Goal: Information Seeking & Learning: Find specific fact

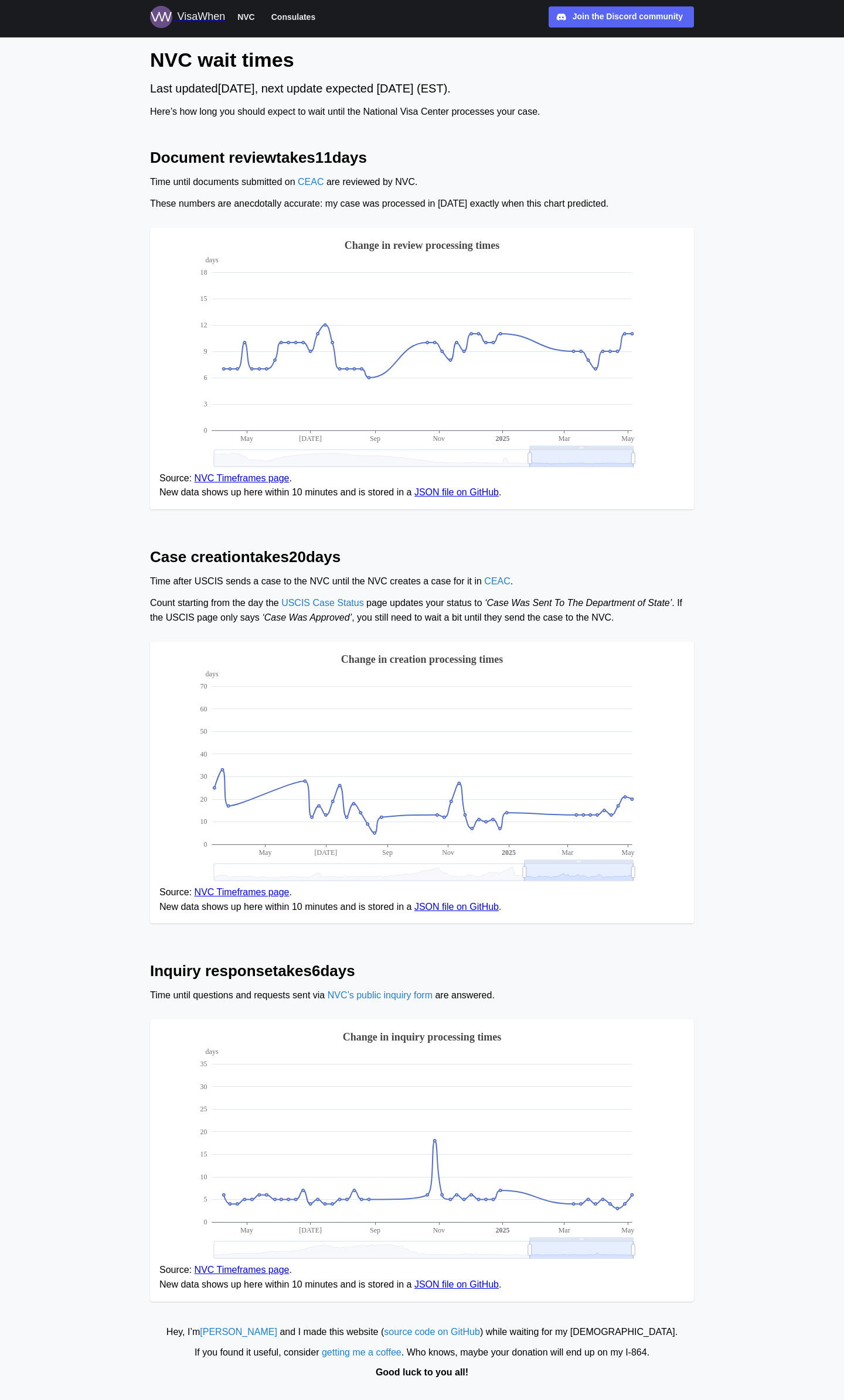
click at [284, 15] on span "Consulates" at bounding box center [293, 17] width 44 height 14
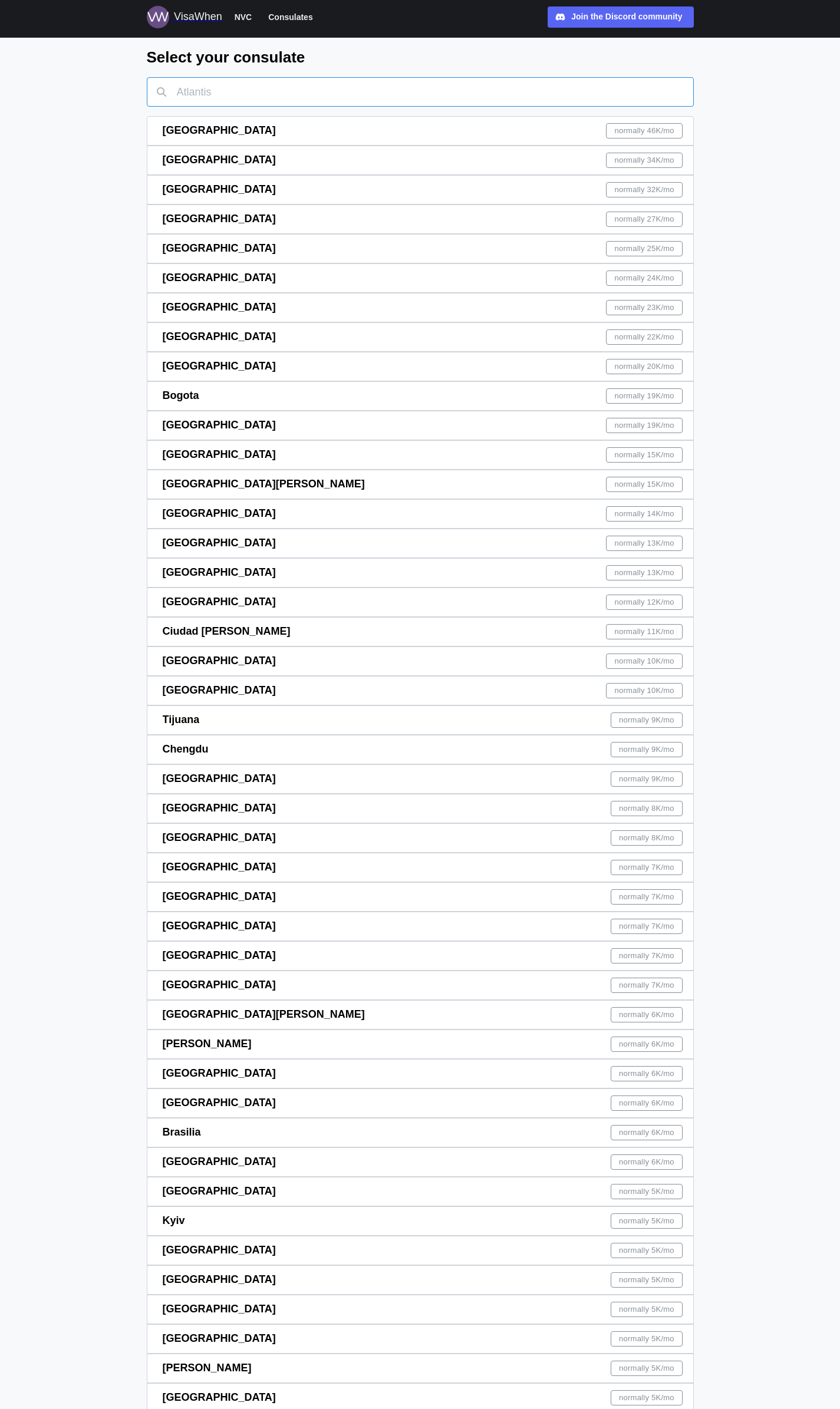
click at [299, 90] on input "text" at bounding box center [420, 92] width 547 height 29
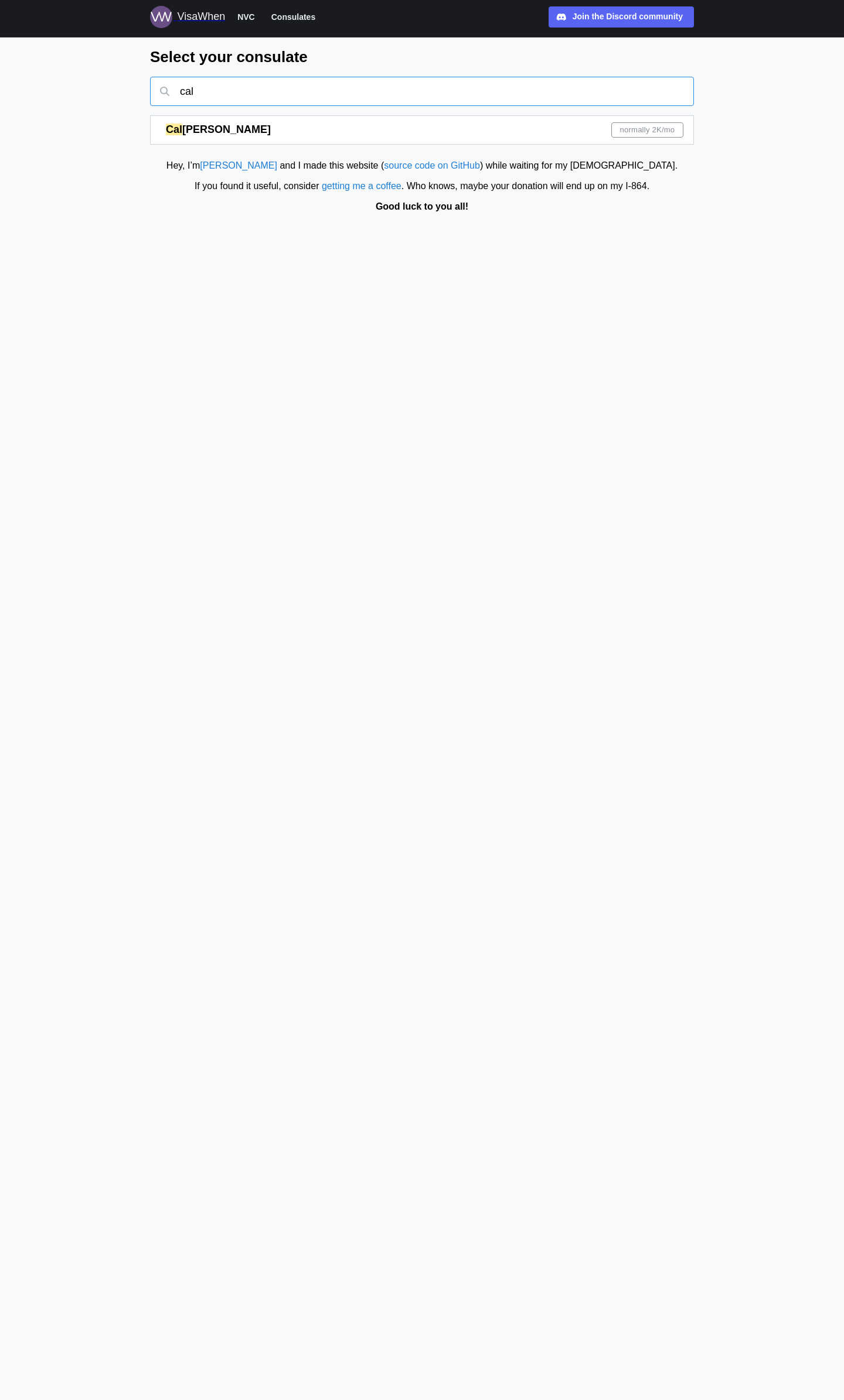
type input "cal"
click at [202, 131] on div "Cal gary normally 2K /mo" at bounding box center [424, 129] width 518 height 28
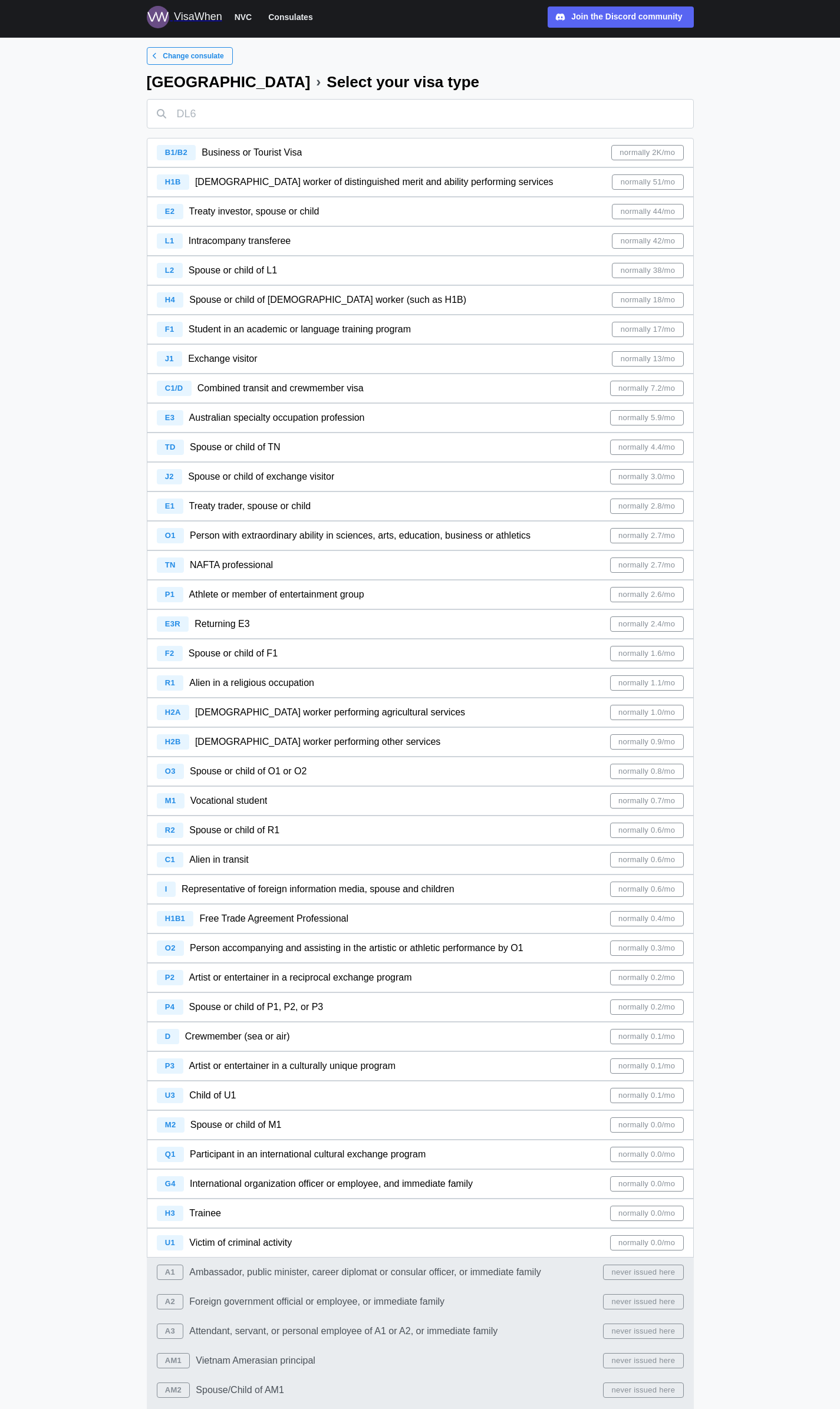
click at [255, 214] on span "Treaty investor, spouse or child" at bounding box center [254, 211] width 130 height 10
click at [207, 60] on span "Change consulate" at bounding box center [193, 56] width 61 height 17
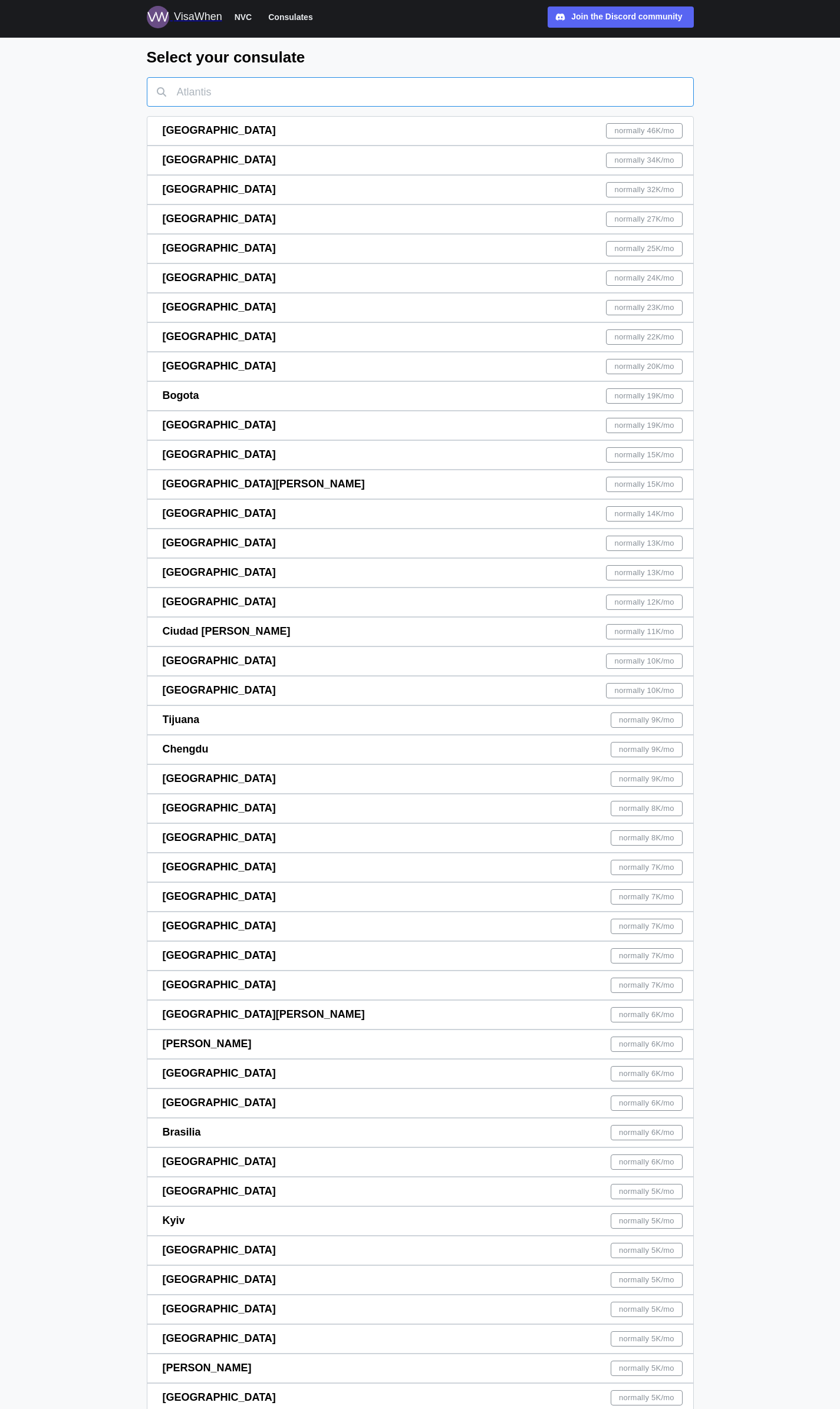
click at [243, 91] on input "text" at bounding box center [420, 92] width 547 height 29
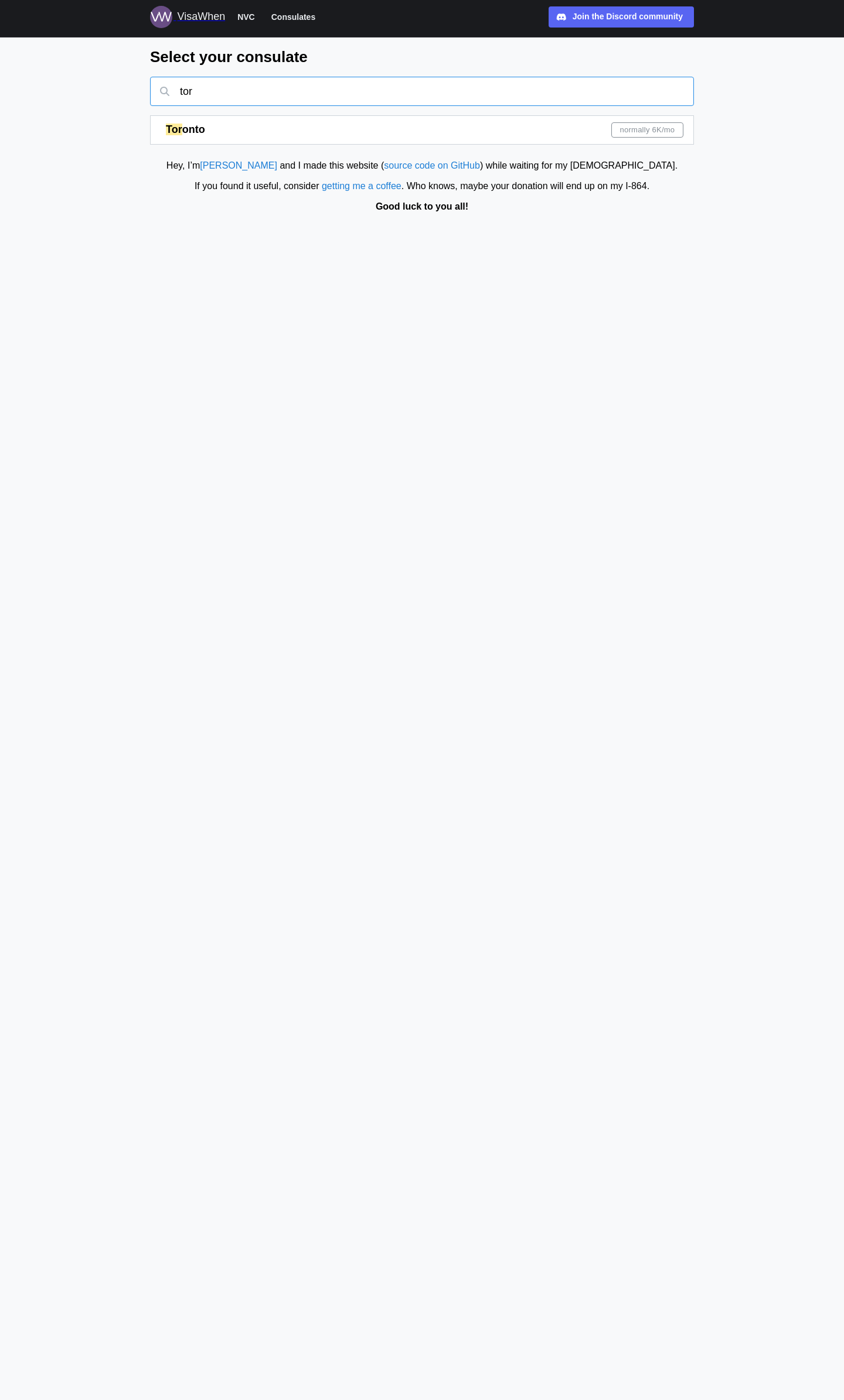
type input "tor"
click at [225, 128] on div "Tor onto normally 6K /mo" at bounding box center [424, 129] width 518 height 28
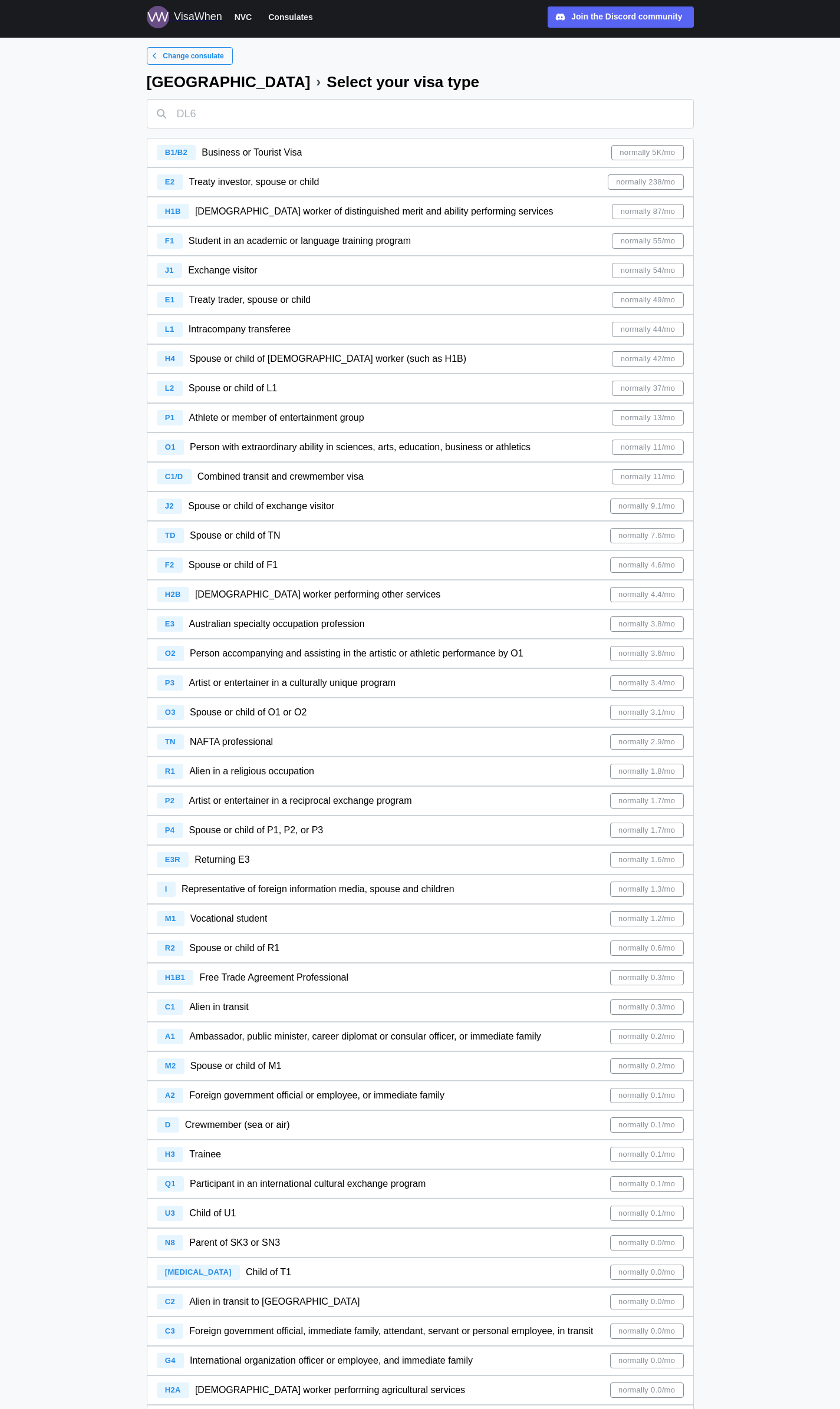
click at [273, 186] on span "Treaty investor, spouse or child" at bounding box center [254, 182] width 130 height 10
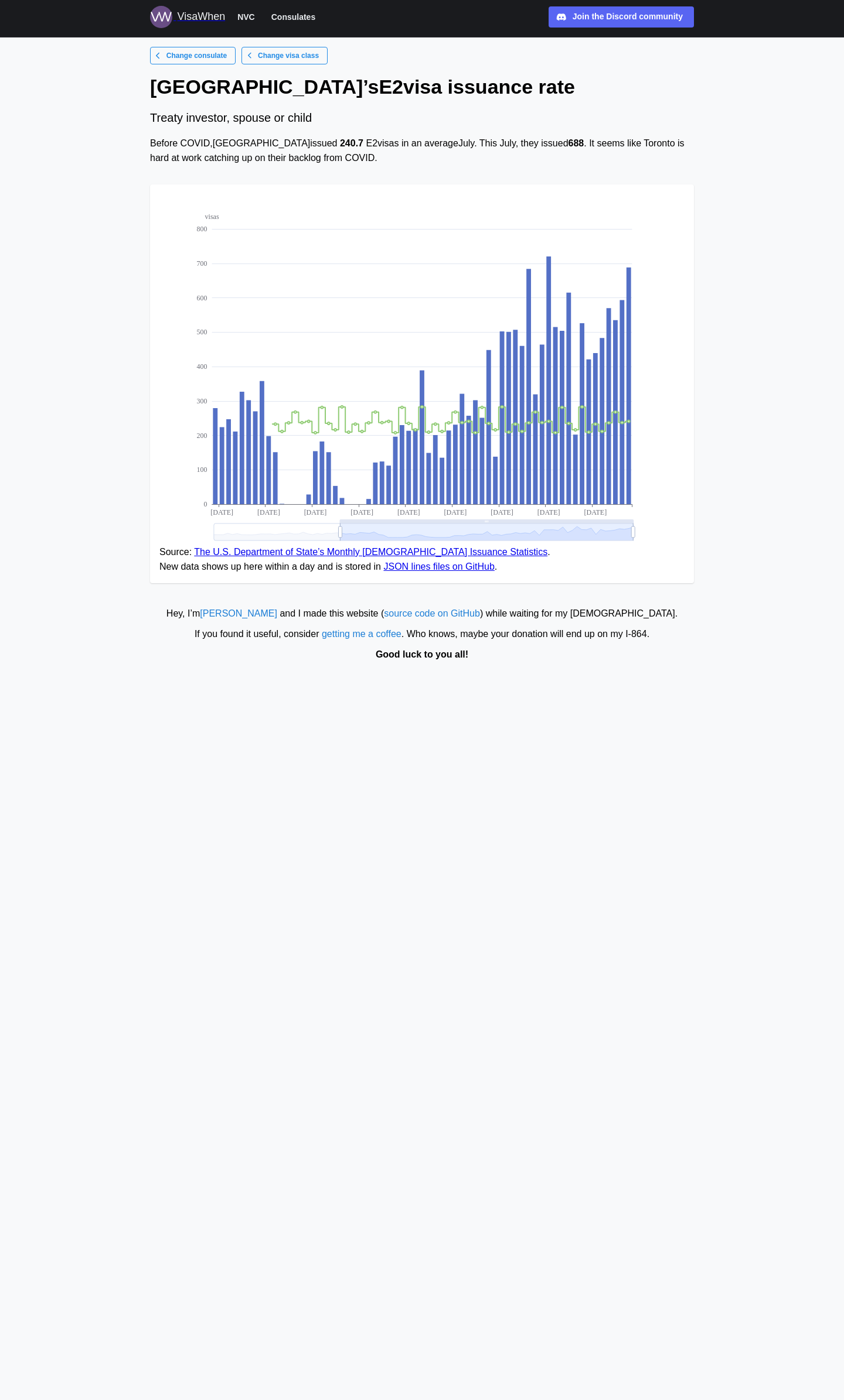
click at [186, 56] on span "Change consulate" at bounding box center [197, 55] width 60 height 17
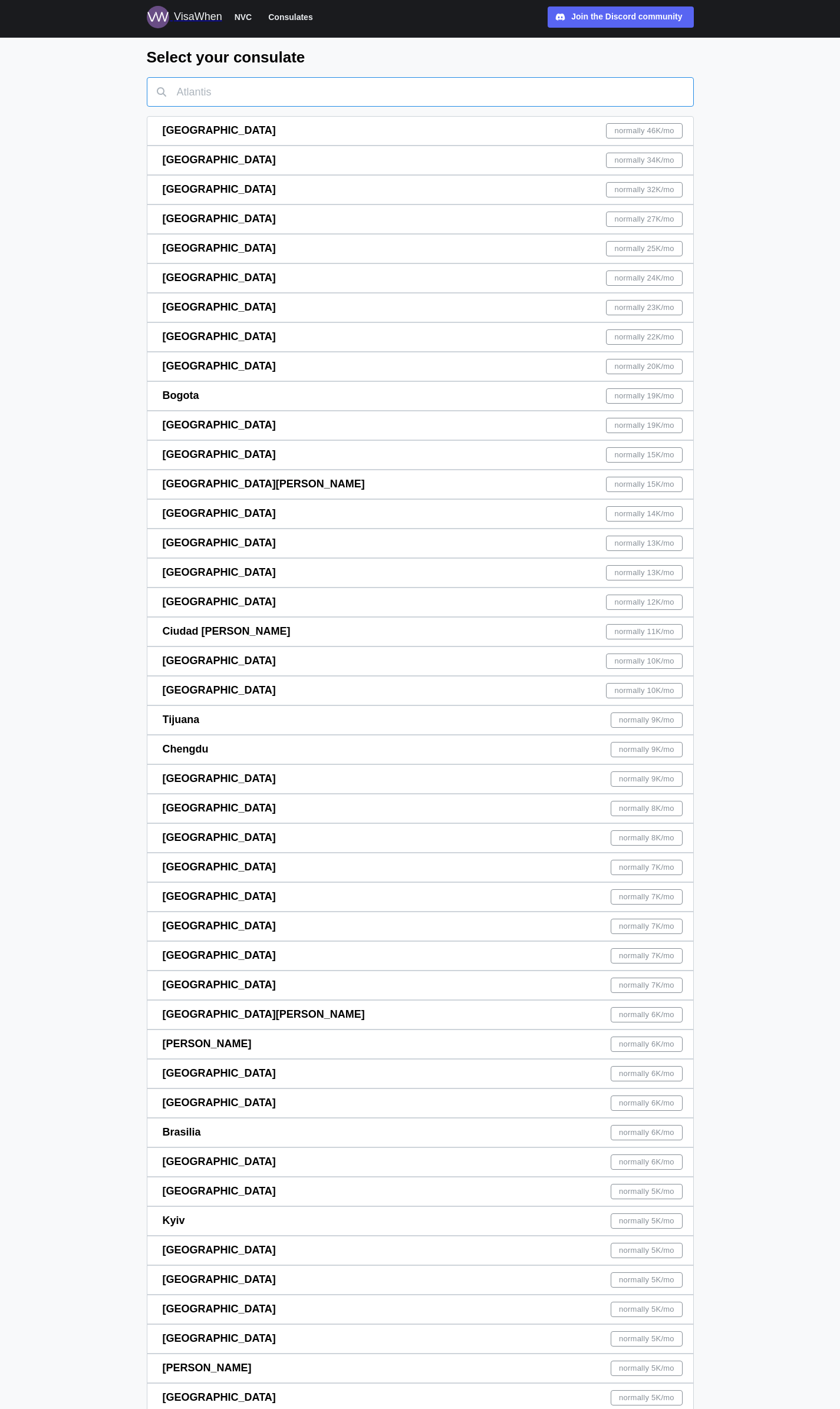
click at [253, 91] on input "text" at bounding box center [420, 92] width 547 height 29
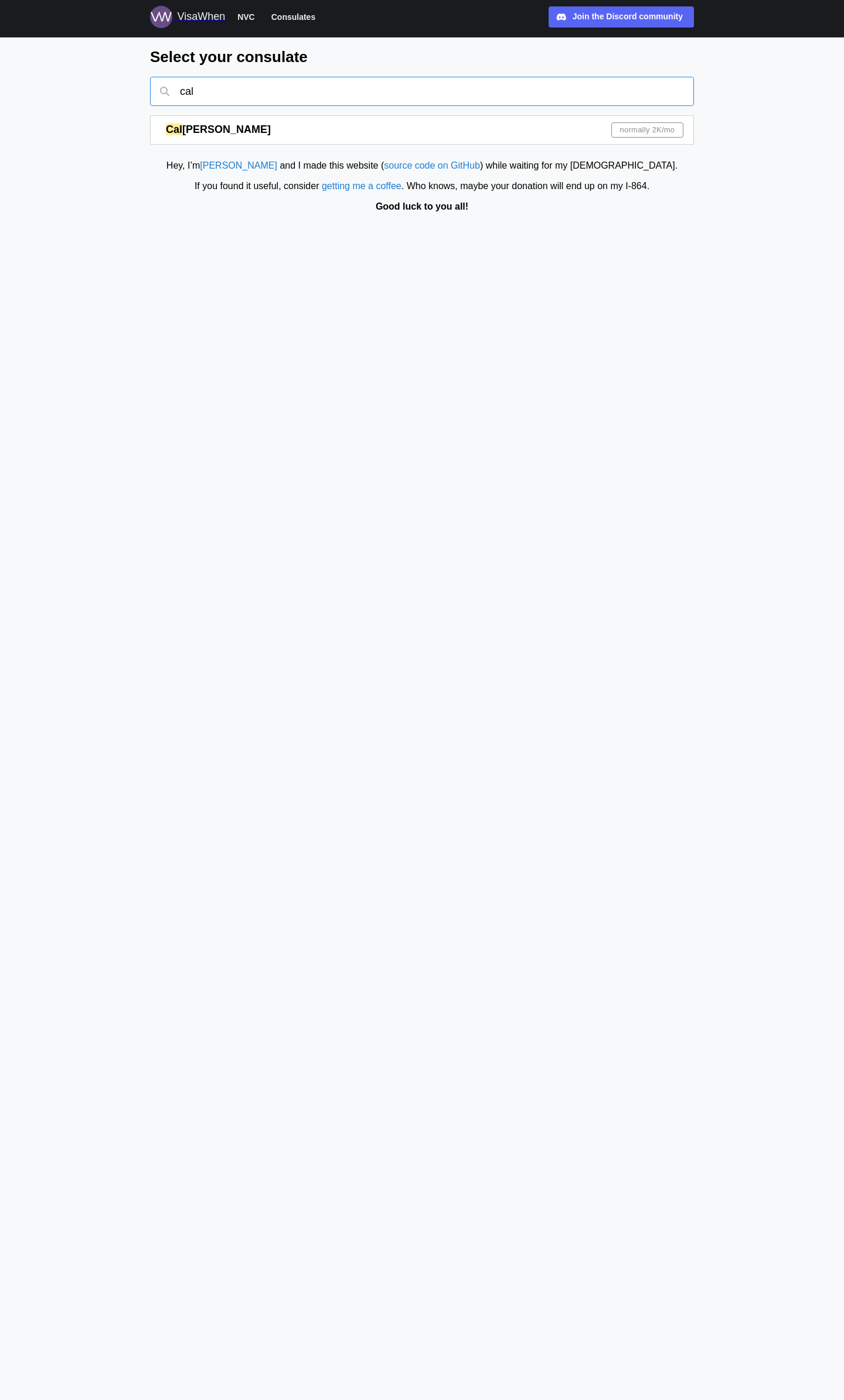
type input "cal"
click at [239, 127] on div "Cal gary normally 2K /mo" at bounding box center [424, 129] width 518 height 28
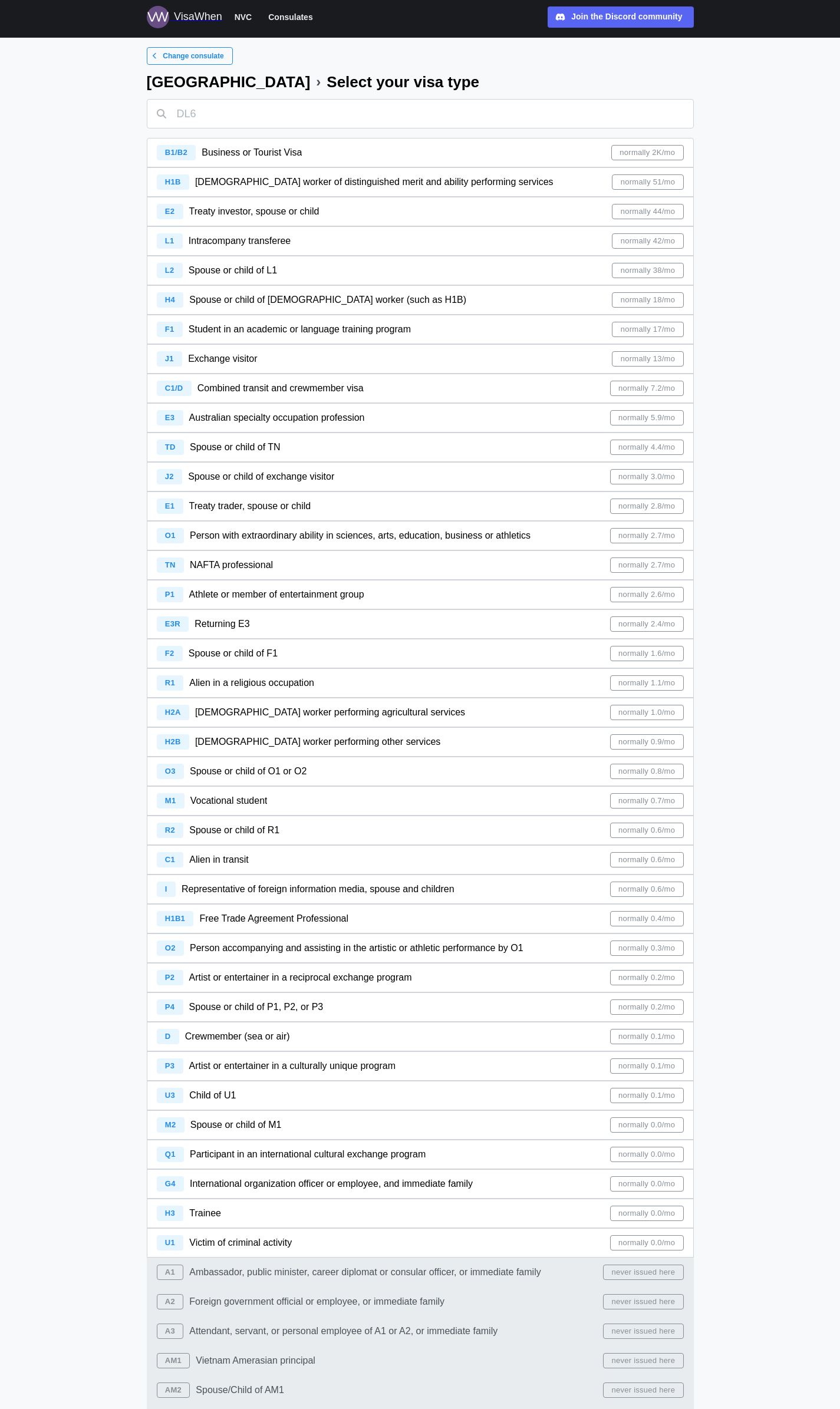
click at [398, 218] on div "E2 Treaty investor, spouse or child normally 44/mo" at bounding box center [420, 211] width 527 height 28
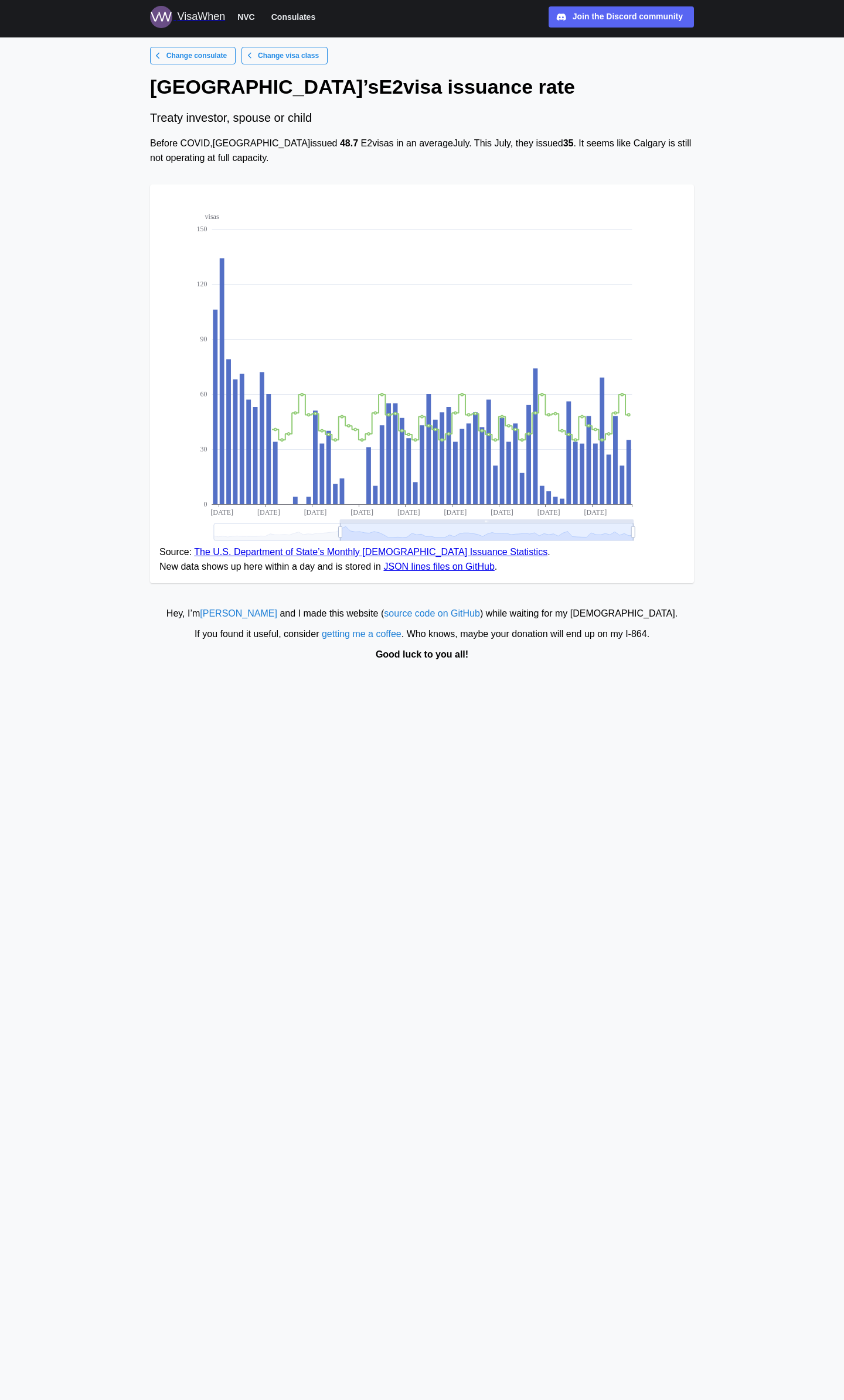
click at [409, 786] on main "Change consulate Change visa class Calgary ’s [DEMOGRAPHIC_DATA] issuance rate …" at bounding box center [422, 700] width 844 height 1400
click at [329, 554] on link "The U.S. Department of State’s Monthly [DEMOGRAPHIC_DATA] Issuance Statistics" at bounding box center [370, 552] width 353 height 10
